Goal: Information Seeking & Learning: Stay updated

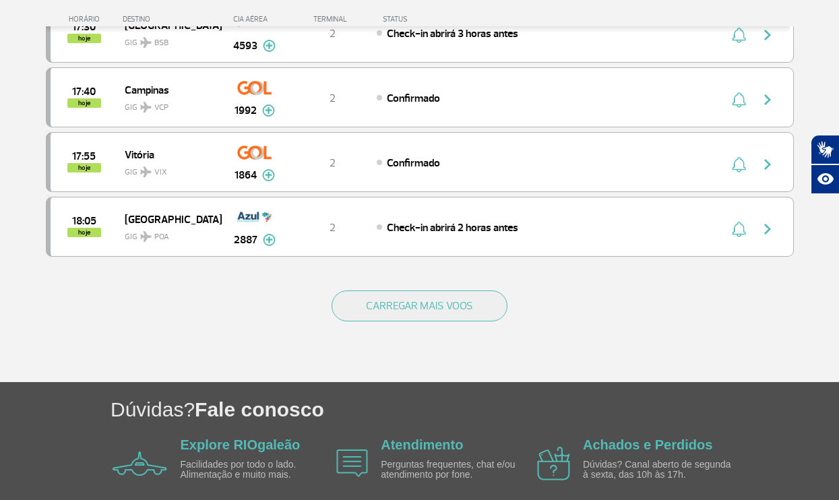
scroll to position [1268, 0]
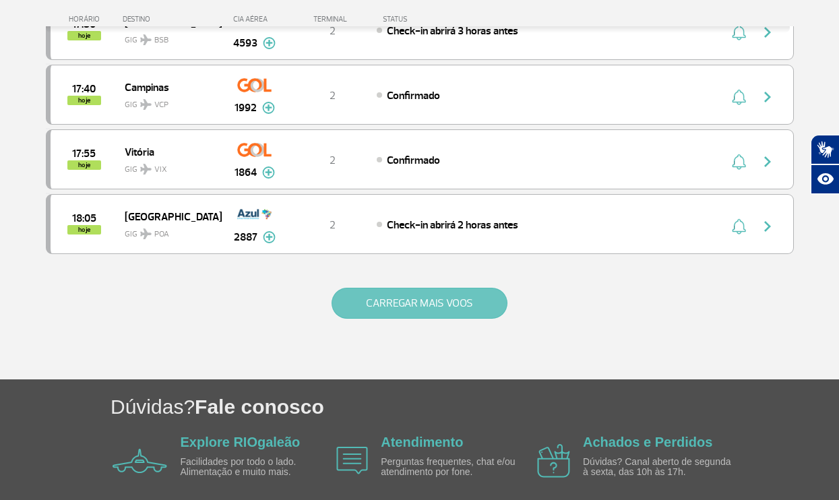
click at [367, 304] on button "CARREGAR MAIS VOOS" at bounding box center [420, 303] width 176 height 31
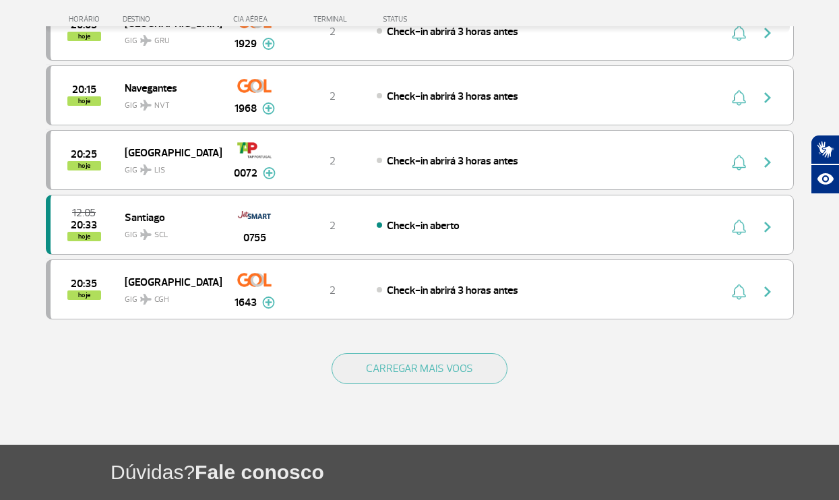
scroll to position [2504, 0]
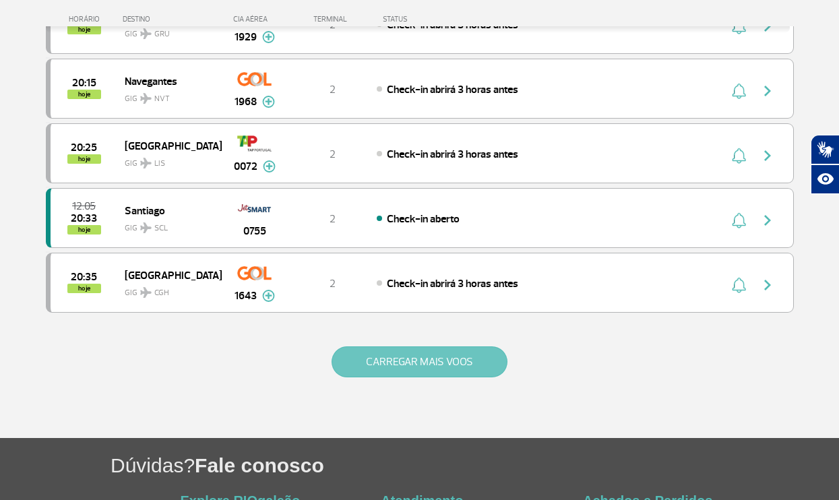
click at [416, 365] on button "CARREGAR MAIS VOOS" at bounding box center [420, 361] width 176 height 31
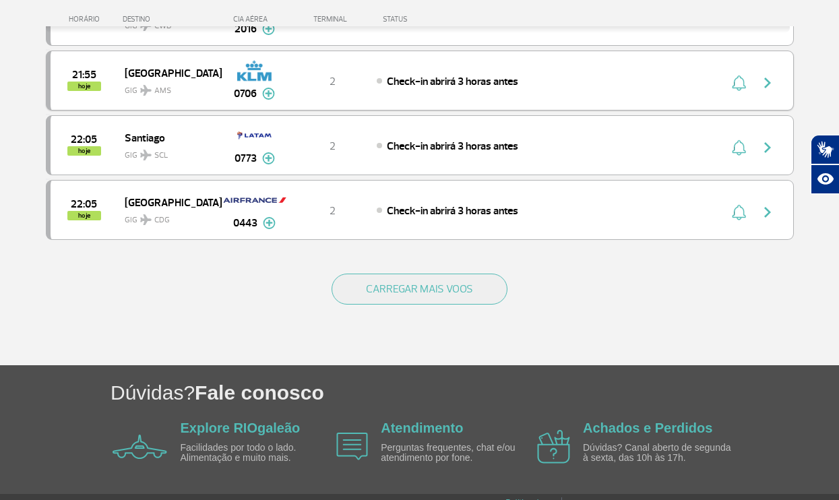
scroll to position [3871, 0]
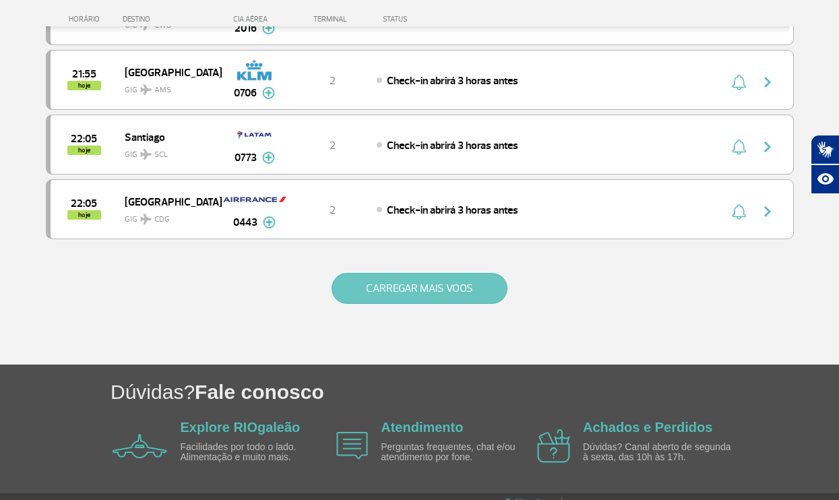
click at [426, 304] on button "CARREGAR MAIS VOOS" at bounding box center [420, 288] width 176 height 31
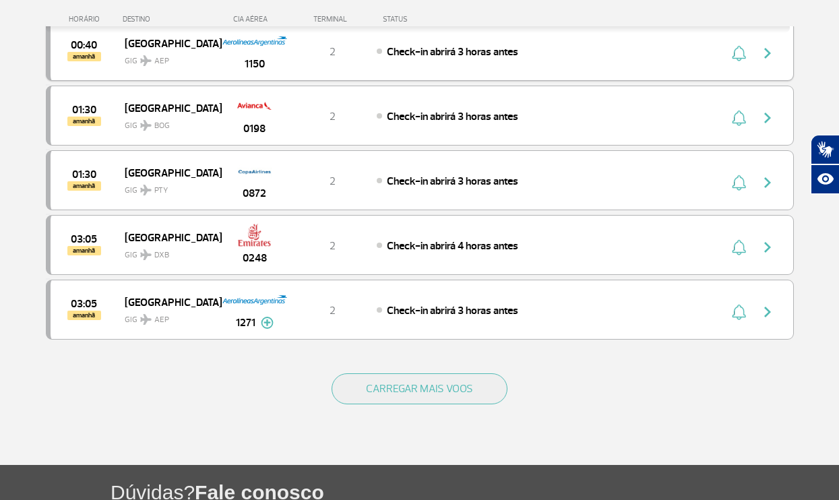
scroll to position [5066, 0]
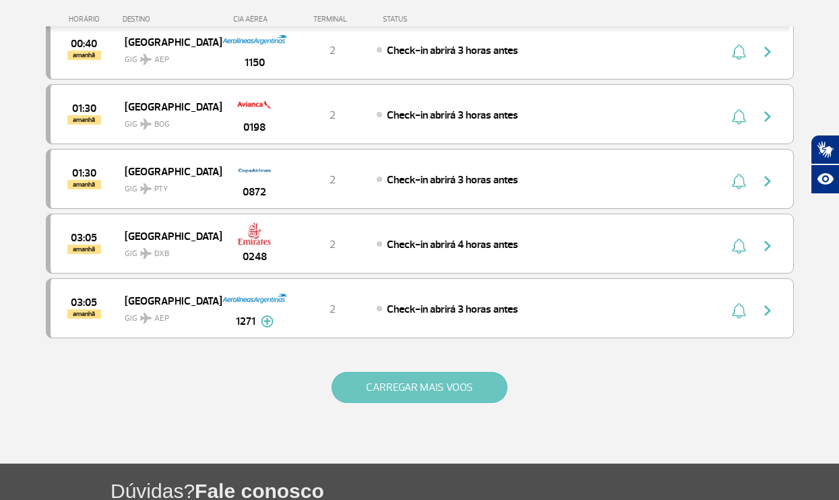
click at [374, 398] on button "CARREGAR MAIS VOOS" at bounding box center [420, 387] width 176 height 31
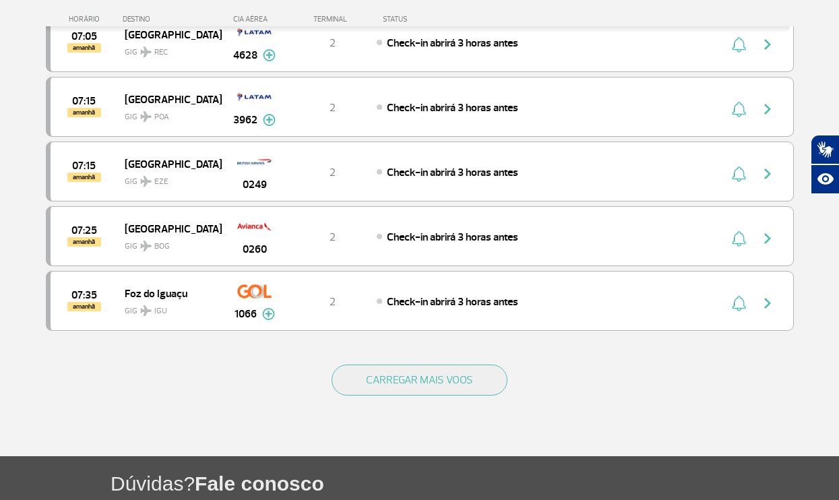
scroll to position [6369, 0]
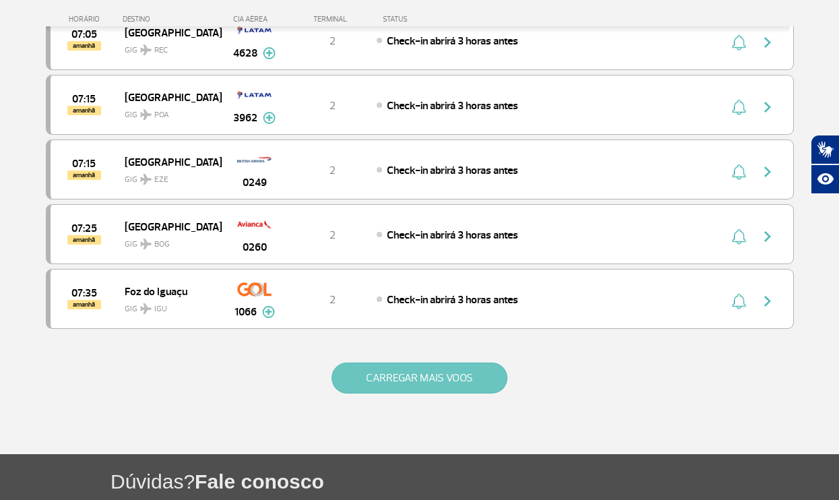
click at [356, 373] on button "CARREGAR MAIS VOOS" at bounding box center [420, 378] width 176 height 31
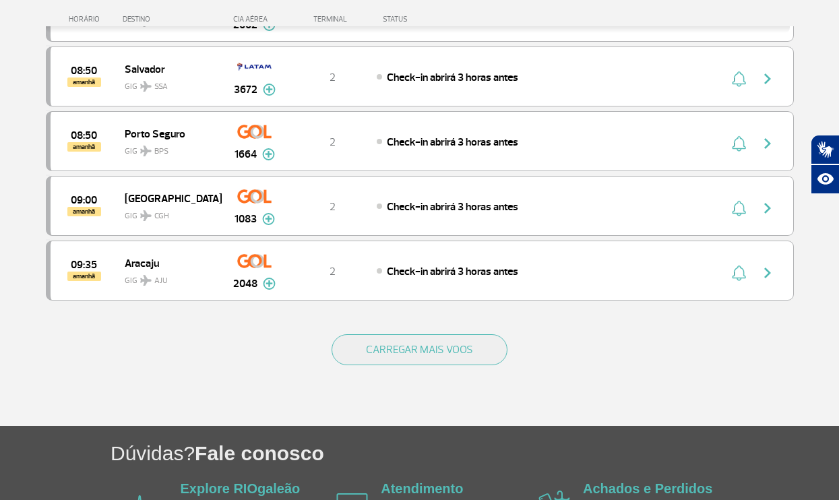
scroll to position [7701, 0]
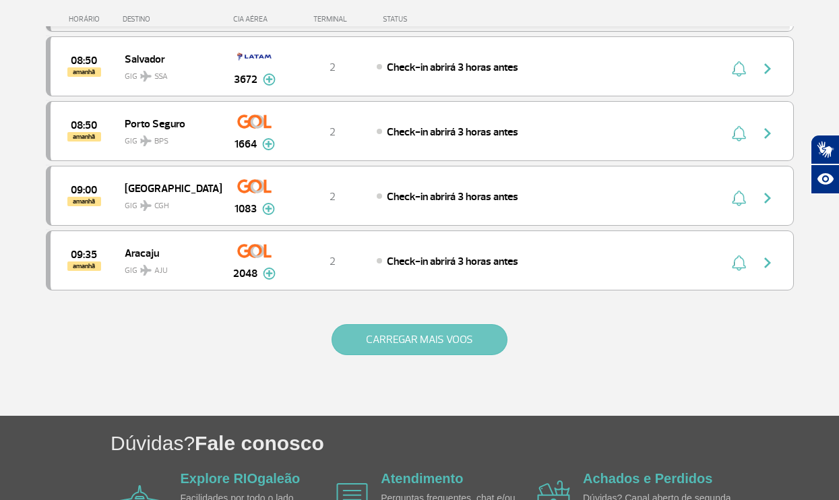
click at [354, 339] on button "CARREGAR MAIS VOOS" at bounding box center [420, 339] width 176 height 31
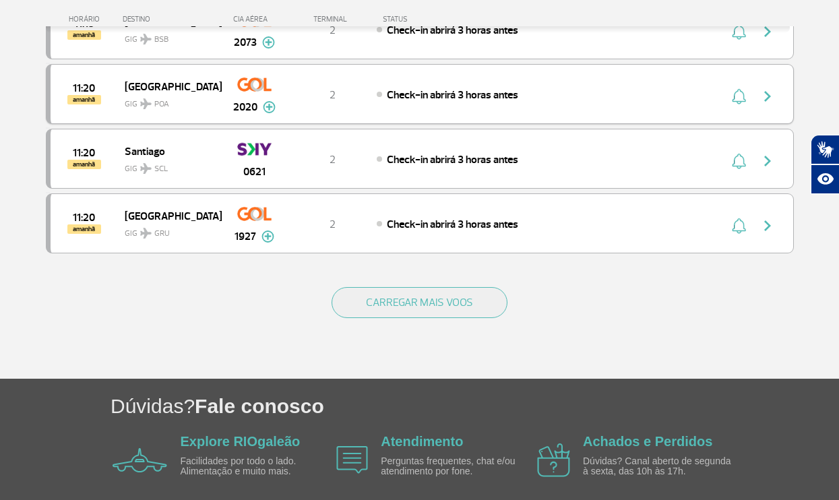
scroll to position [9036, 0]
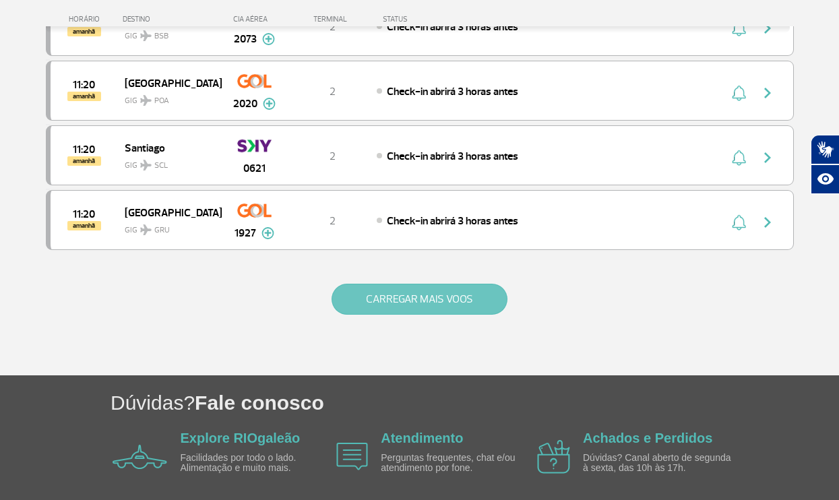
click at [363, 301] on button "CARREGAR MAIS VOOS" at bounding box center [420, 299] width 176 height 31
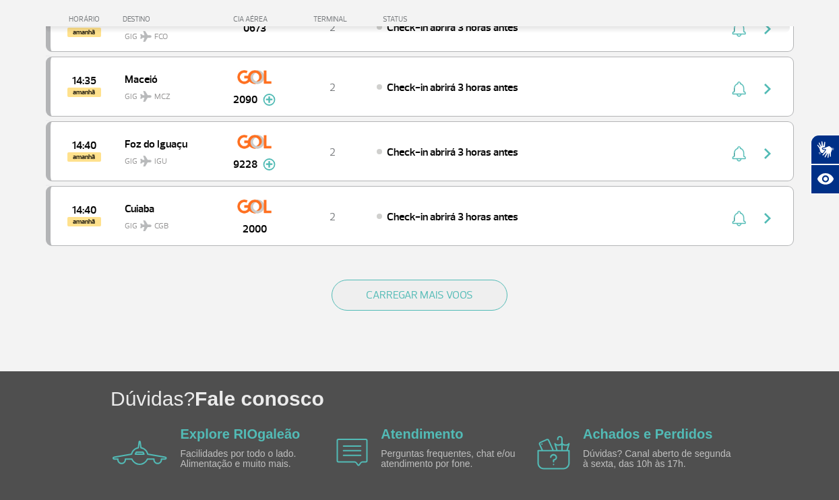
scroll to position [10326, 0]
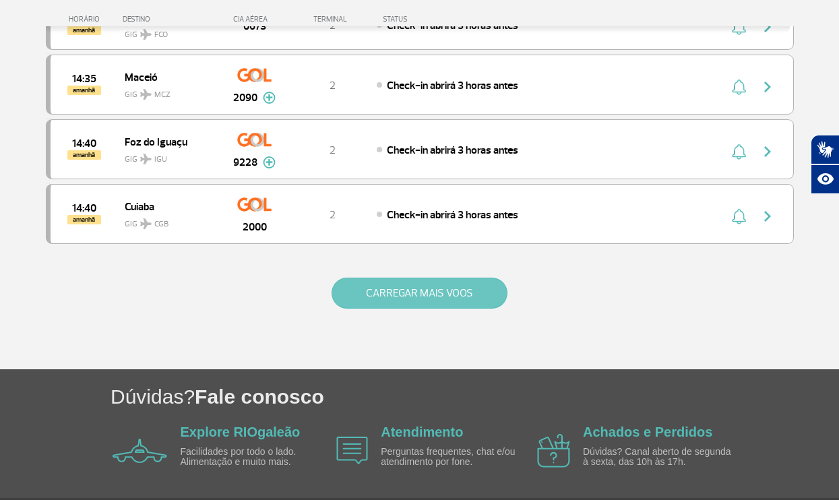
click at [373, 307] on button "CARREGAR MAIS VOOS" at bounding box center [420, 293] width 176 height 31
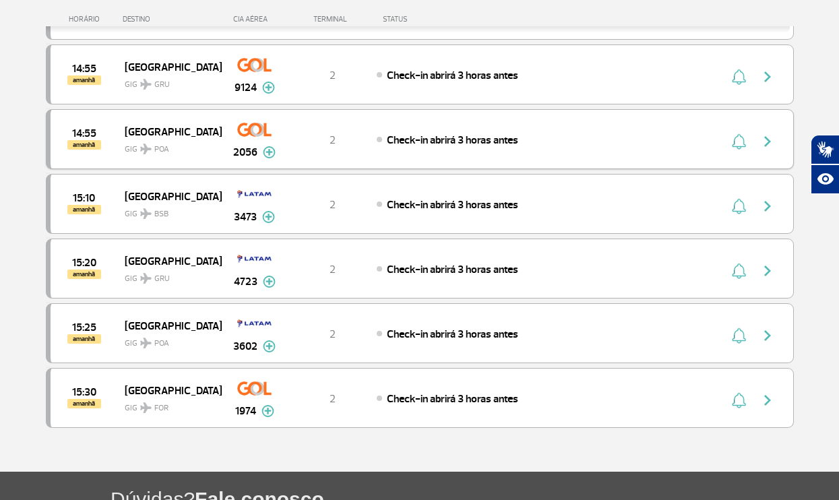
scroll to position [10681, 0]
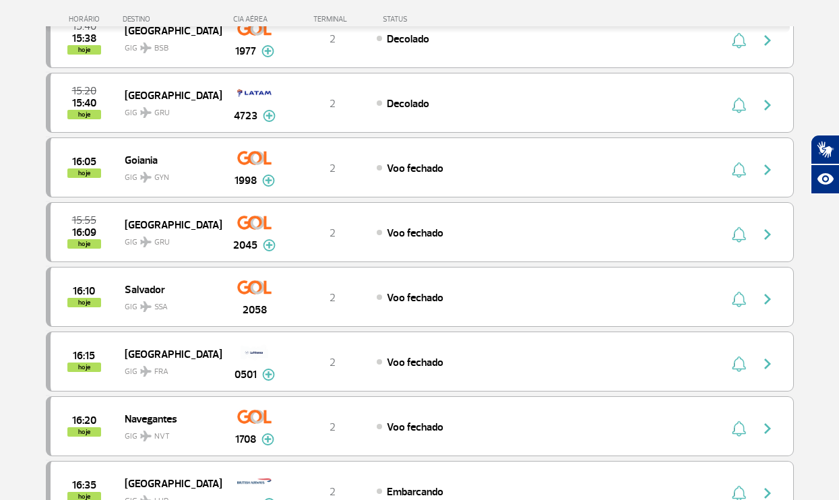
scroll to position [0, 0]
